Goal: Navigation & Orientation: Find specific page/section

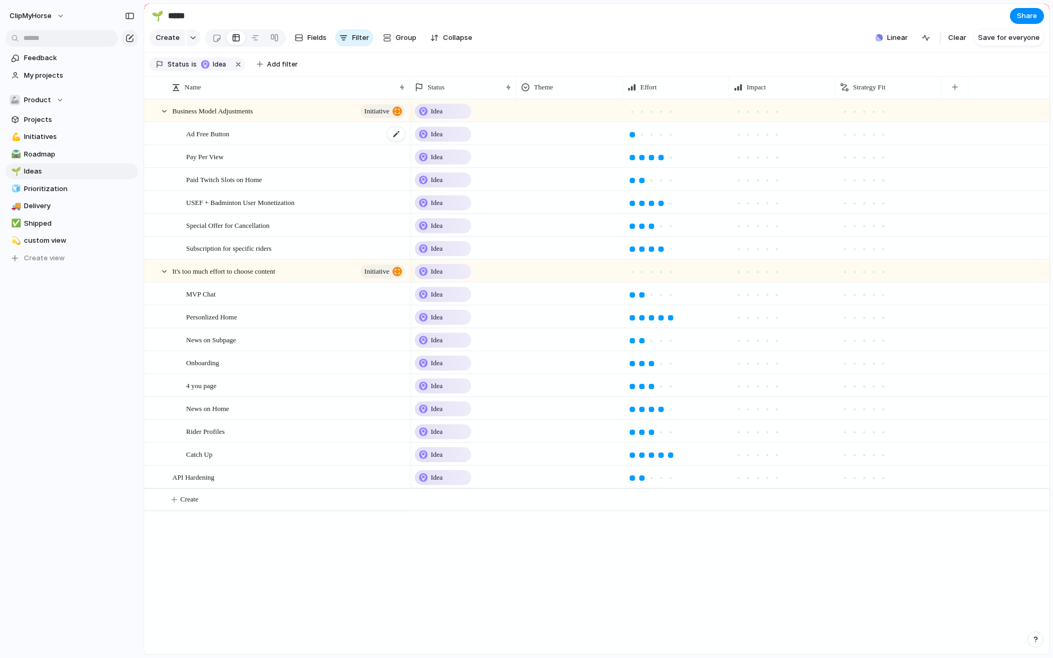
click at [305, 144] on div "Ad Free Button" at bounding box center [296, 134] width 220 height 22
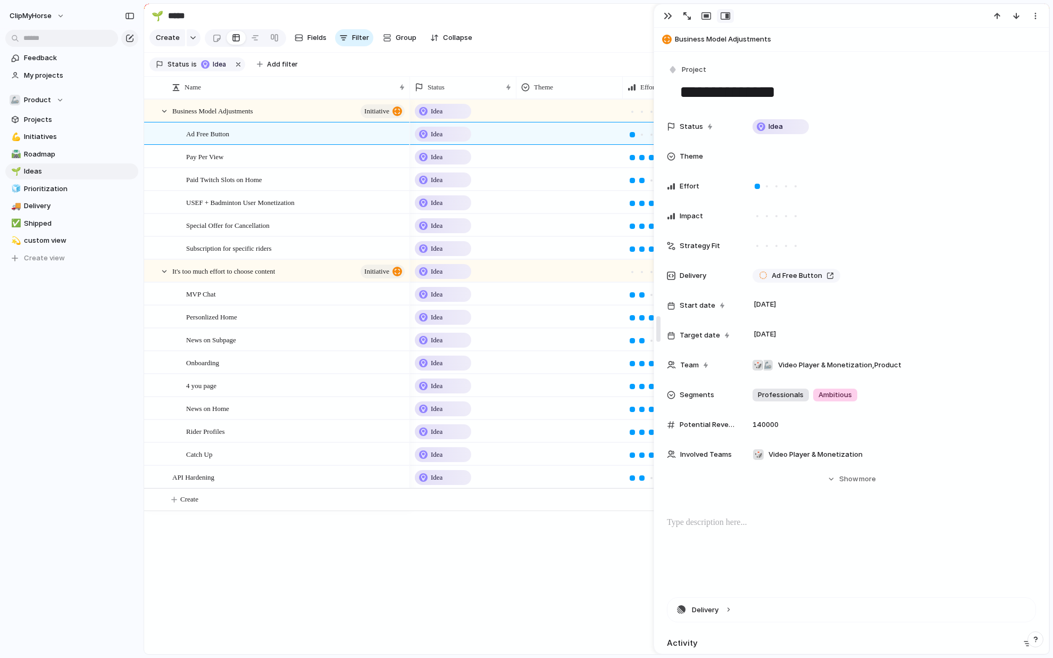
drag, startPoint x: 833, startPoint y: 331, endPoint x: 632, endPoint y: 350, distance: 201.5
click at [632, 350] on body "ClipMyHorse Feedback My projects 🦾 Product Projects 💪 Initiatives 🛣️ Roadmap 🌱 …" at bounding box center [526, 329] width 1053 height 658
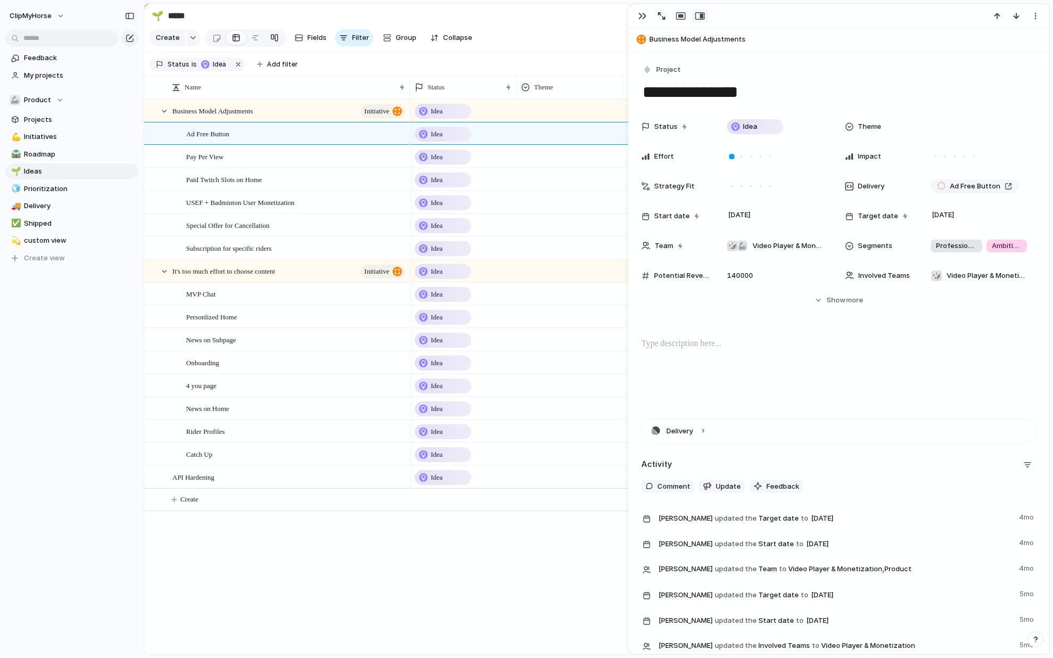
click at [276, 38] on div at bounding box center [274, 37] width 9 height 17
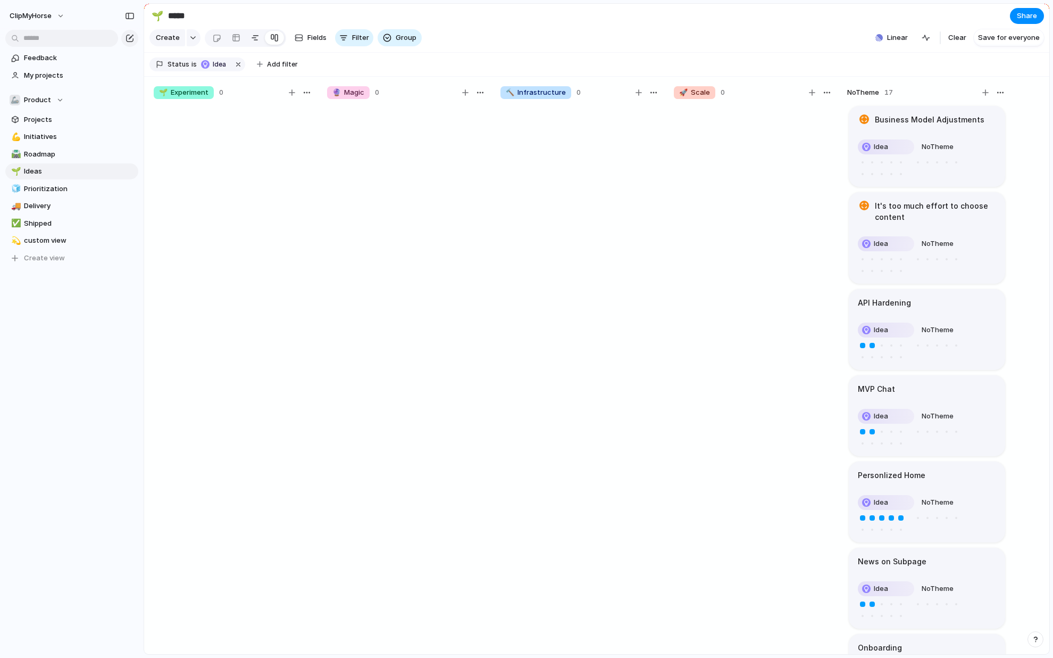
click at [257, 38] on div at bounding box center [255, 37] width 9 height 17
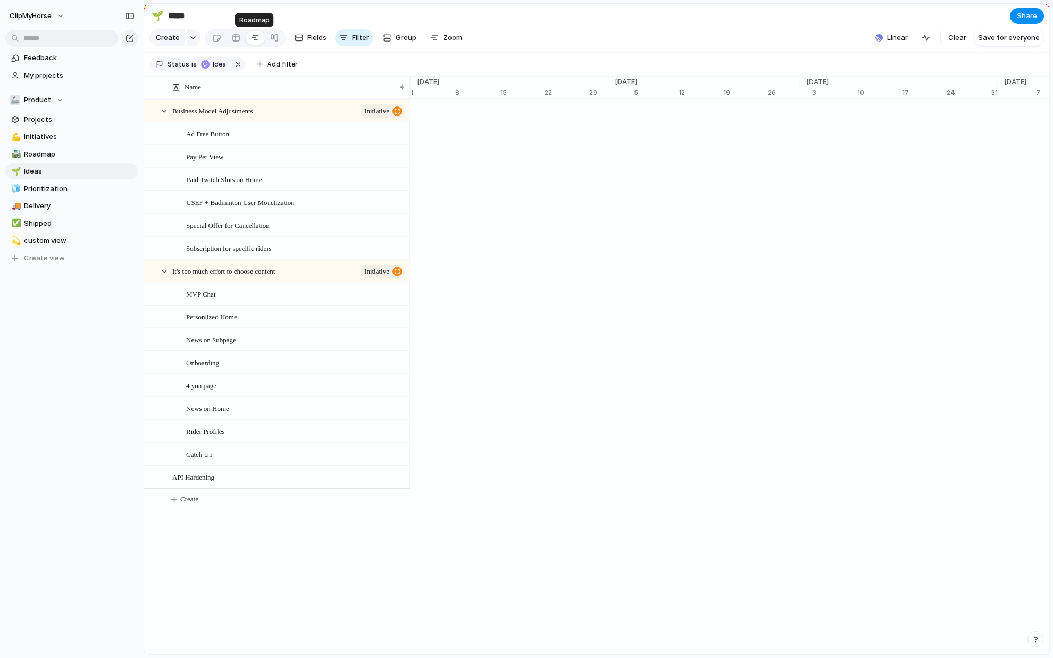
scroll to position [0, 6939]
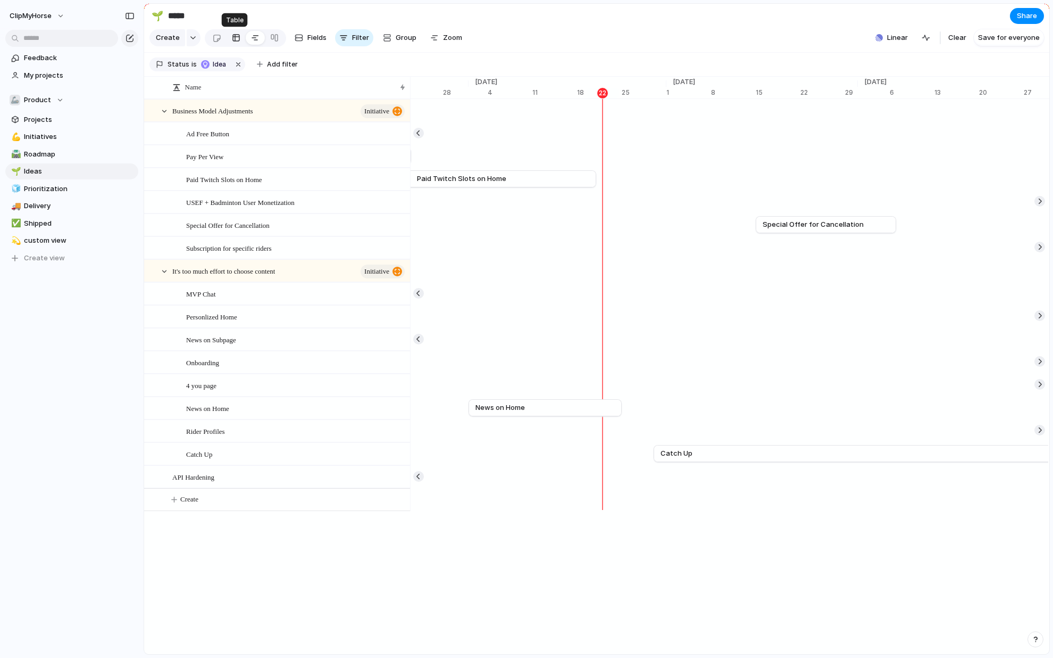
click at [232, 37] on div at bounding box center [236, 37] width 9 height 17
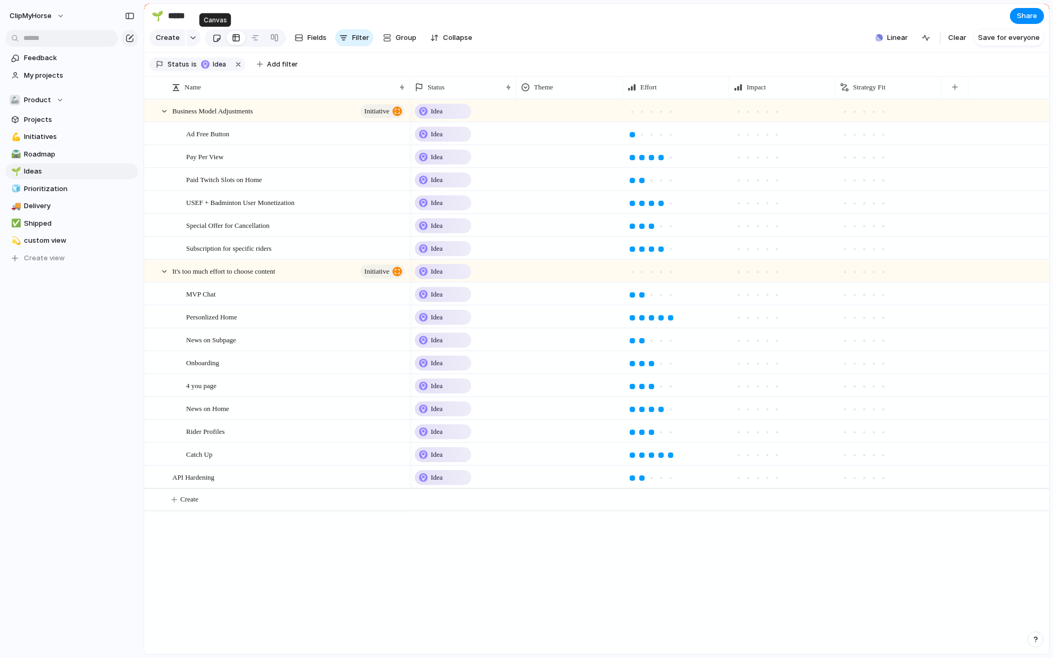
click at [215, 38] on div at bounding box center [216, 38] width 9 height 18
